Goal: Entertainment & Leisure: Browse casually

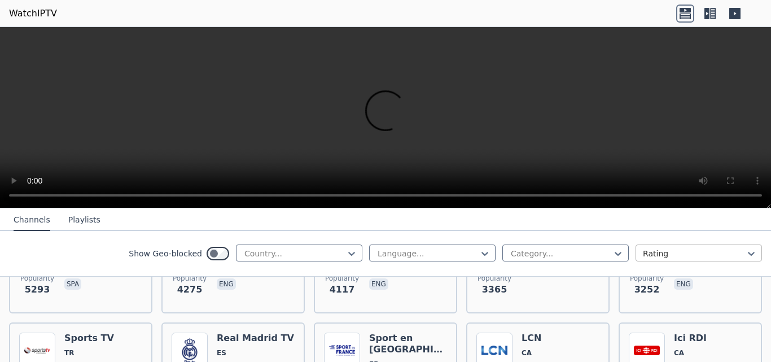
scroll to position [451, 0]
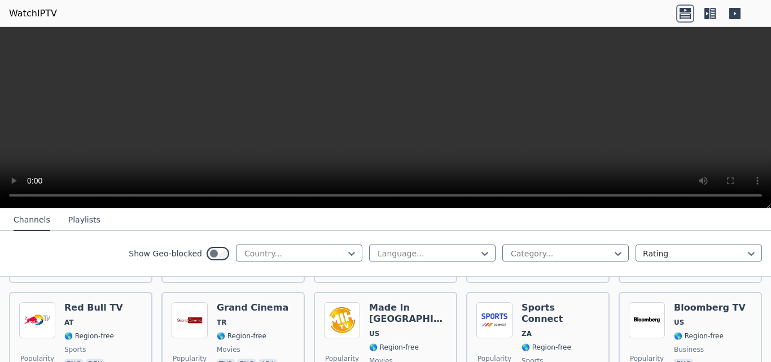
click at [710, 10] on icon at bounding box center [710, 14] width 18 height 18
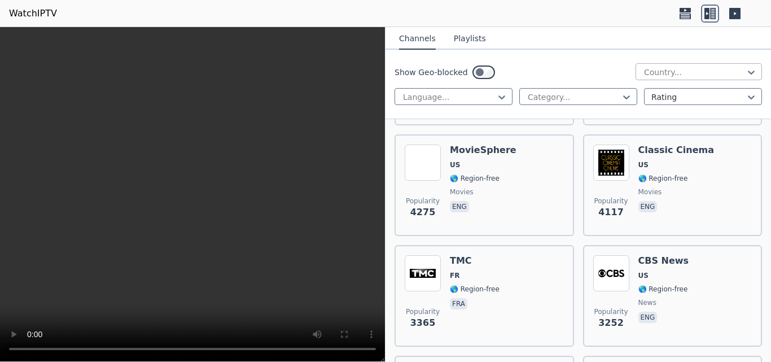
click at [663, 72] on div at bounding box center [694, 72] width 103 height 11
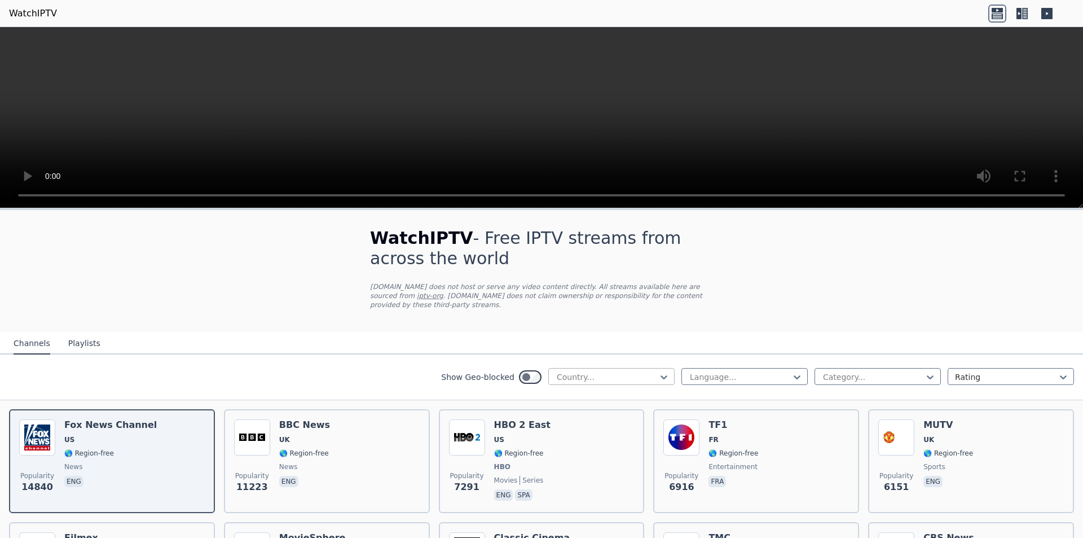
click at [648, 361] on div at bounding box center [607, 376] width 103 height 11
type input "*****"
click at [591, 361] on div "[GEOGRAPHIC_DATA]" at bounding box center [611, 402] width 126 height 20
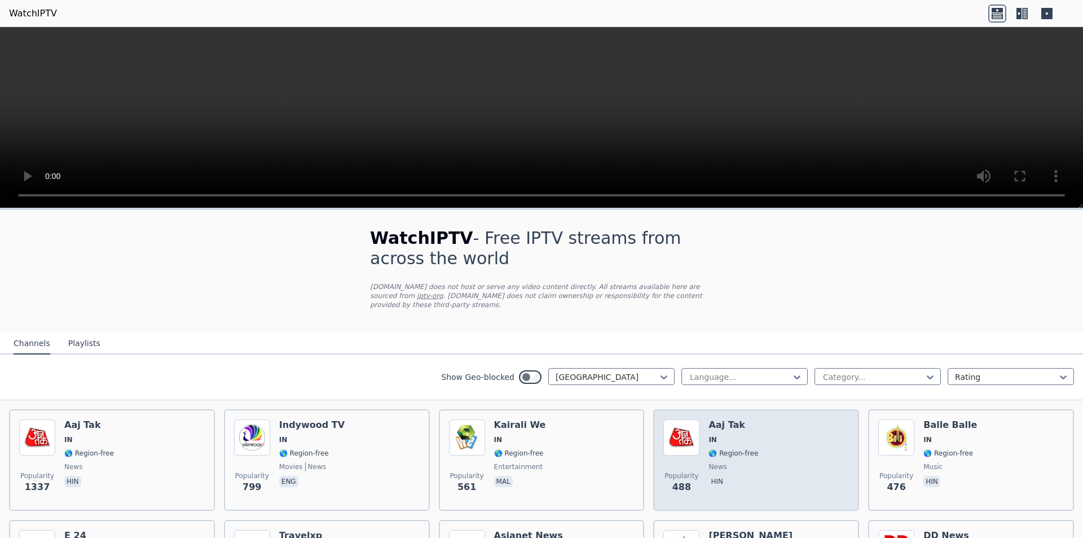
scroll to position [113, 0]
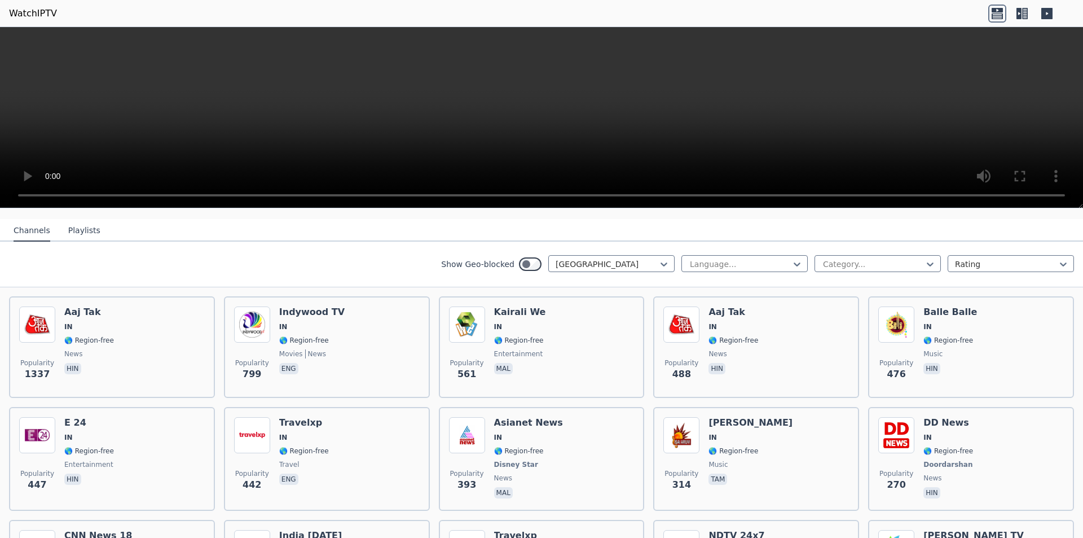
click at [770, 16] on icon at bounding box center [1022, 14] width 18 height 18
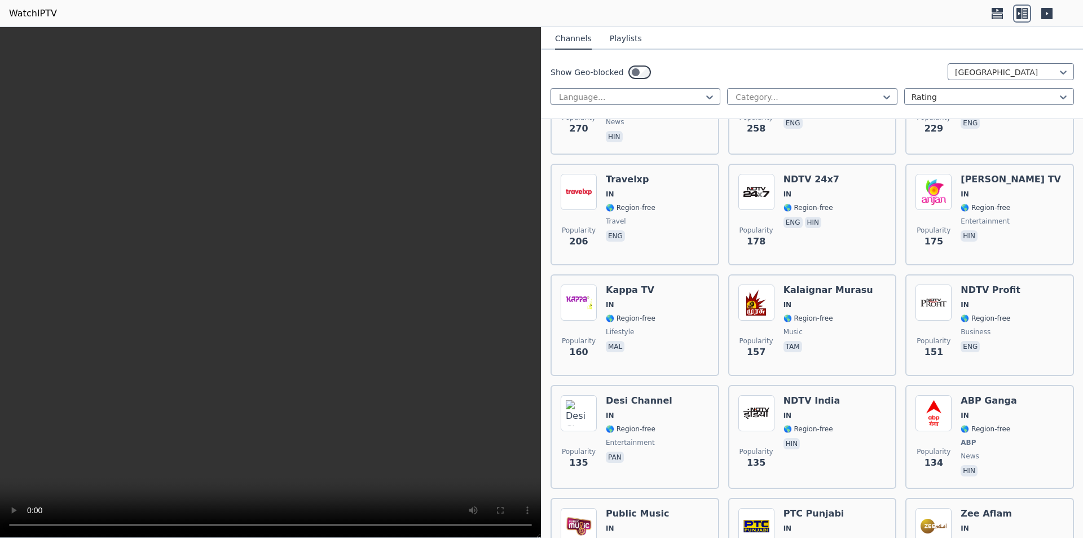
scroll to position [456, 0]
